Goal: Obtain resource: Obtain resource

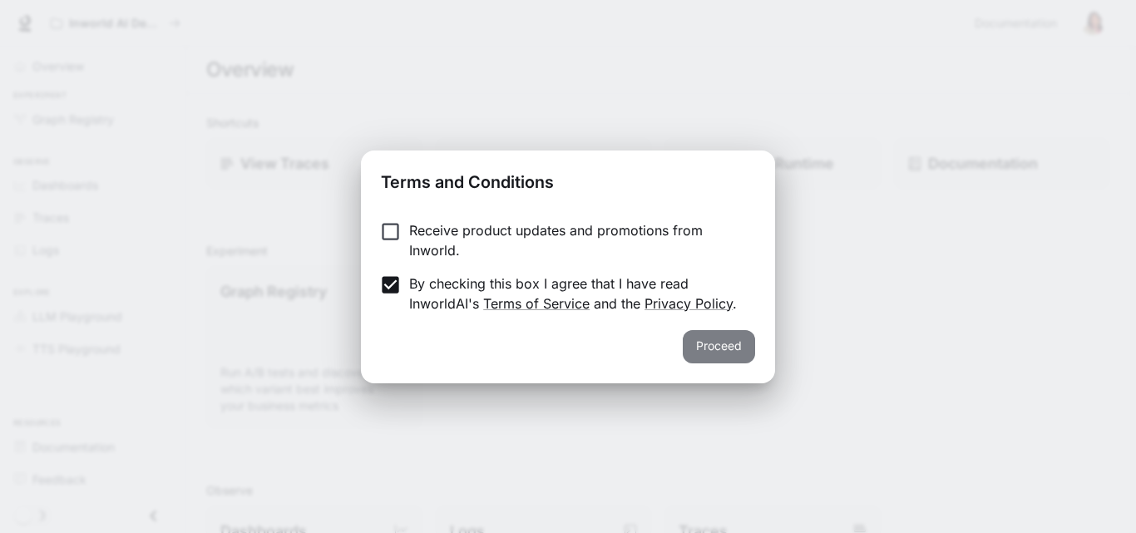
click at [717, 344] on button "Proceed" at bounding box center [718, 346] width 72 height 33
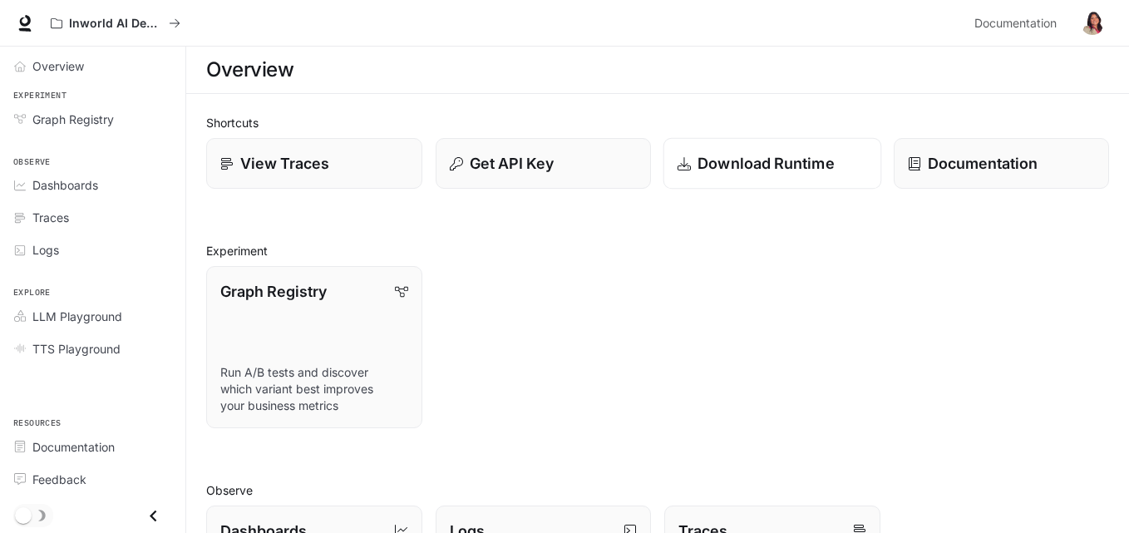
click at [756, 163] on p "Download Runtime" at bounding box center [765, 163] width 137 height 22
click at [520, 169] on p "Get API Key" at bounding box center [511, 163] width 85 height 22
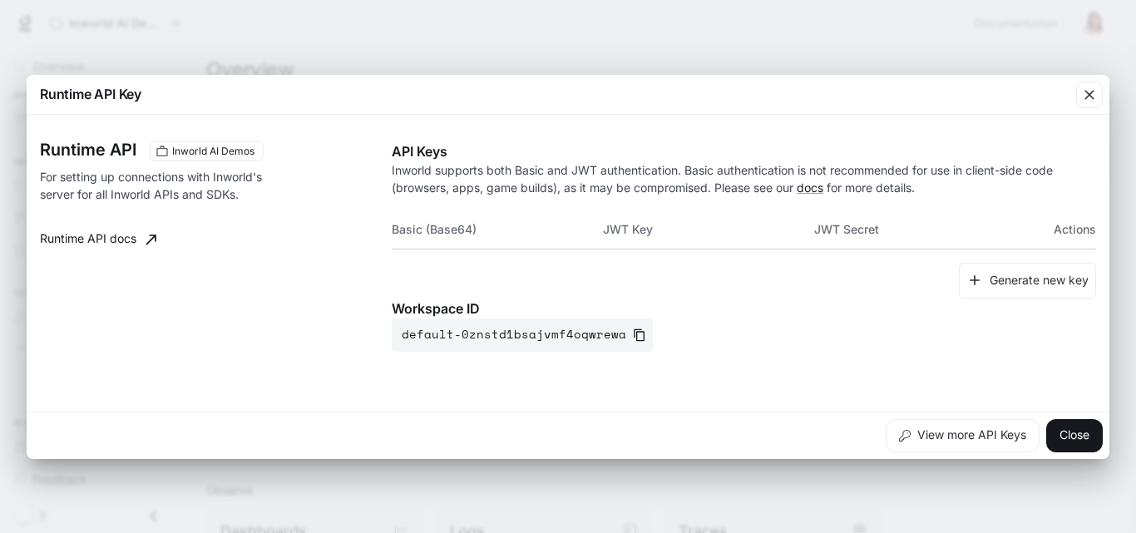
click at [401, 228] on th "Basic (Base64)" at bounding box center [497, 229] width 211 height 40
click at [605, 334] on button "default-0znstd1bsajvmf4oqwrewa" at bounding box center [522, 334] width 261 height 33
click at [714, 284] on div "Generate new key" at bounding box center [744, 281] width 704 height 36
click at [1016, 280] on button "Generate new key" at bounding box center [1026, 281] width 137 height 36
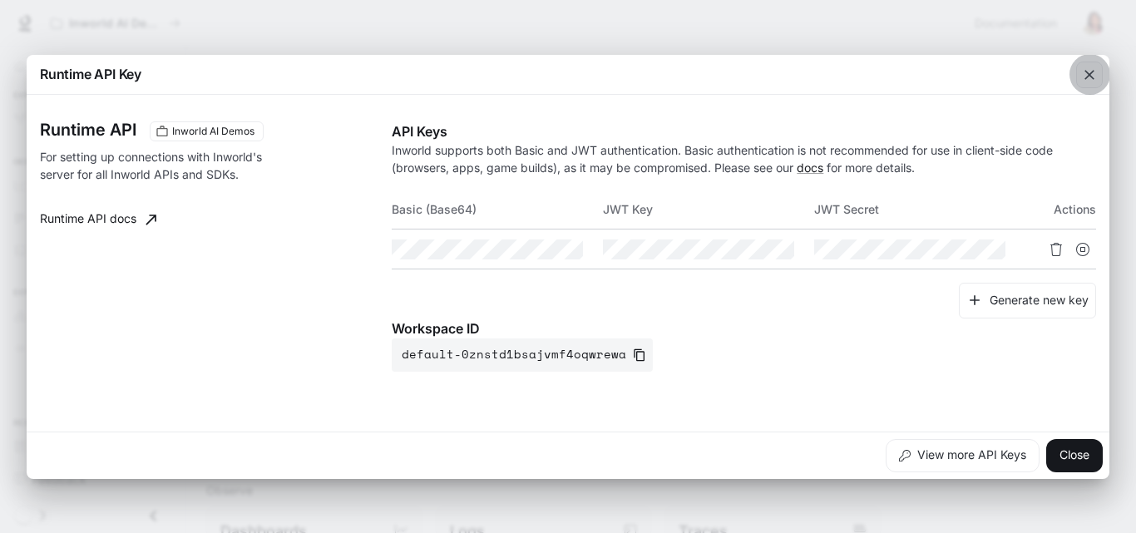
click at [1091, 71] on icon "button" at bounding box center [1089, 75] width 10 height 10
